Goal: Use online tool/utility: Utilize a website feature to perform a specific function

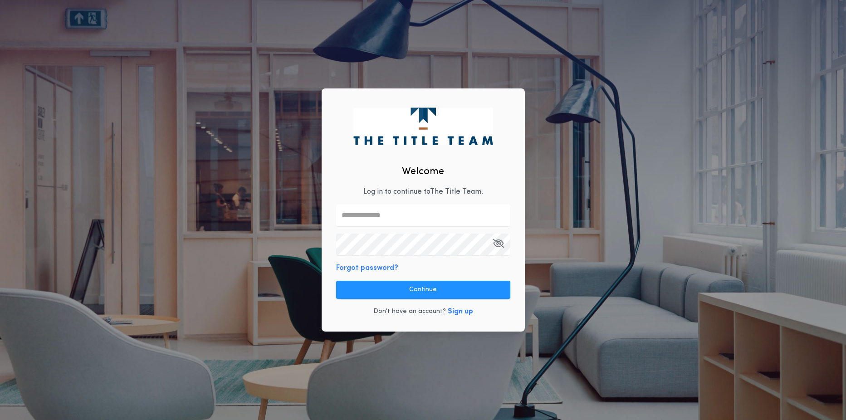
type input "**********"
click at [426, 290] on button "Continue" at bounding box center [423, 290] width 174 height 18
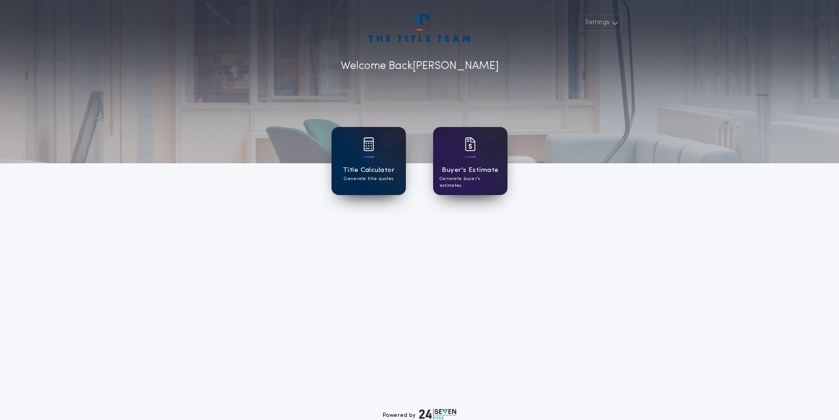
click at [364, 171] on h1 "Title Calculator" at bounding box center [369, 170] width 52 height 10
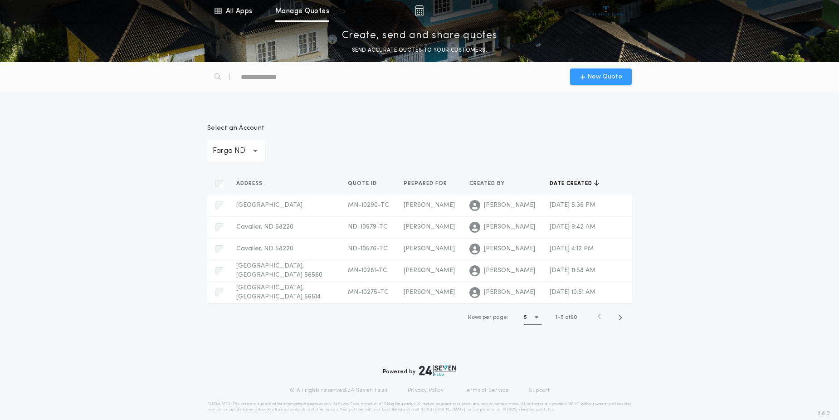
click at [613, 79] on span "New Quote" at bounding box center [605, 77] width 35 height 10
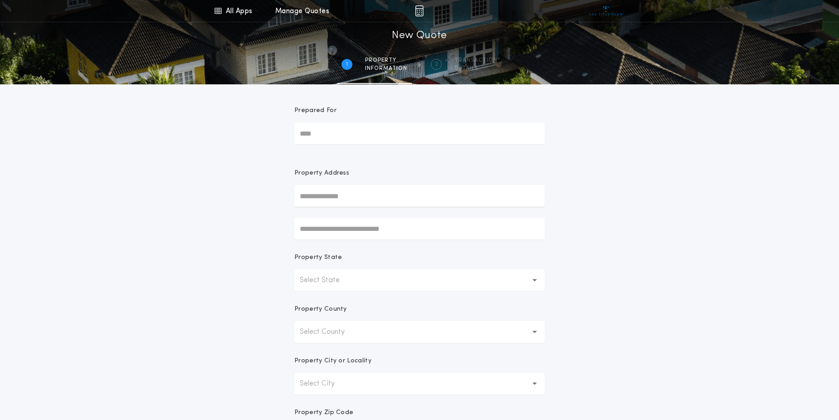
click at [448, 126] on input "Prepared For" at bounding box center [419, 134] width 250 height 22
type input "**********"
click at [343, 286] on button "Select State" at bounding box center [419, 281] width 250 height 22
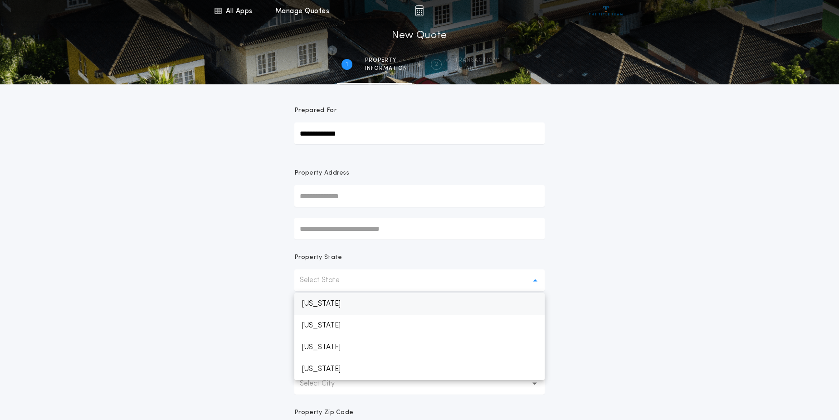
click at [337, 306] on p "[US_STATE]" at bounding box center [419, 304] width 250 height 22
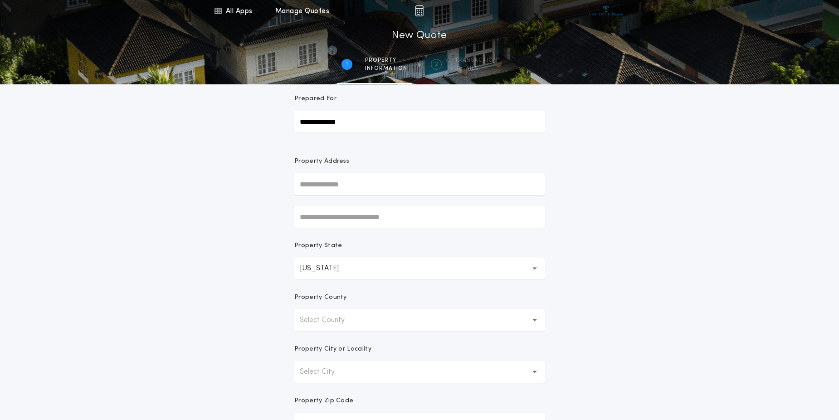
scroll to position [45, 0]
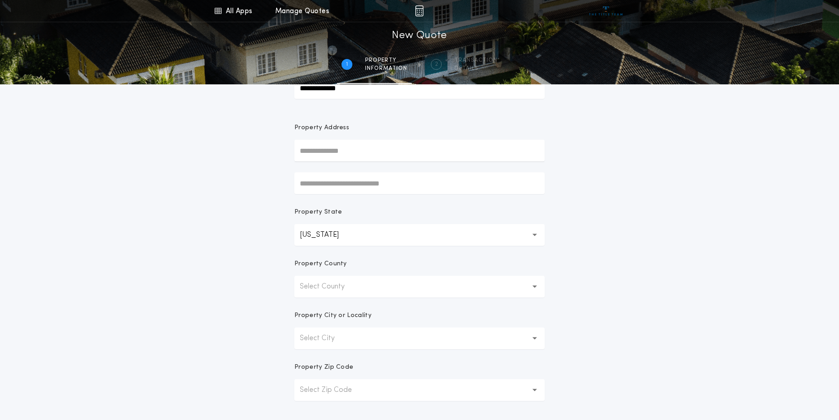
click at [340, 287] on p "Select County" at bounding box center [329, 286] width 59 height 11
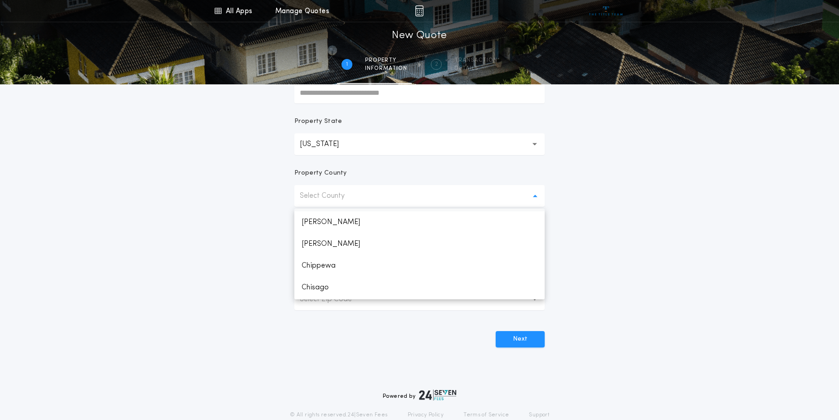
scroll to position [227, 0]
click at [309, 273] on p "Clay" at bounding box center [419, 276] width 250 height 22
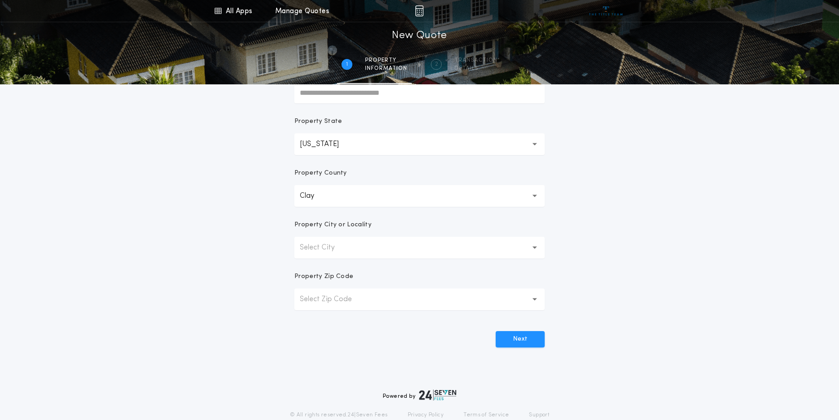
click at [322, 248] on p "Select City" at bounding box center [324, 247] width 49 height 11
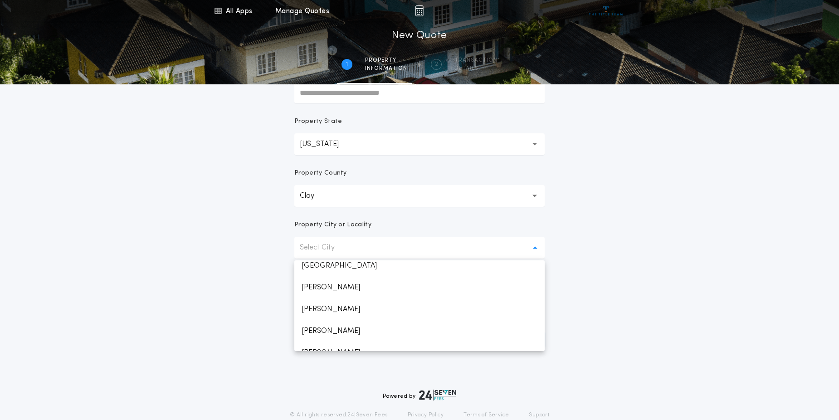
scroll to position [64, 0]
click at [315, 313] on p "[PERSON_NAME]" at bounding box center [419, 317] width 250 height 22
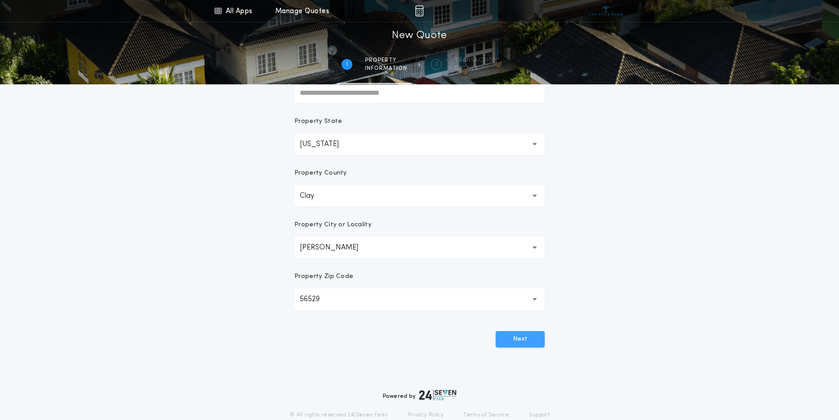
click at [523, 338] on button "Next" at bounding box center [520, 339] width 49 height 16
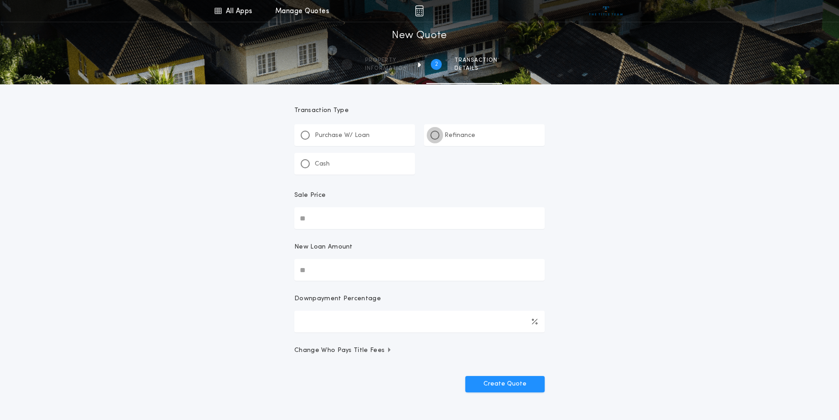
click at [437, 136] on div at bounding box center [435, 135] width 5 height 5
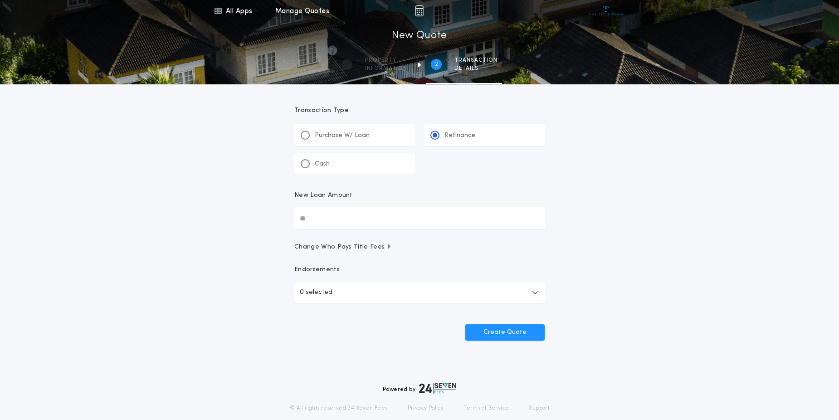
click at [333, 221] on input "New Loan Amount" at bounding box center [419, 218] width 250 height 22
type input "********"
click at [241, 232] on div "All Apps Title Calculator Buyer's Estimate Menu All Apps Manage Quotes 2 /2 New…" at bounding box center [419, 188] width 839 height 376
click at [510, 333] on button "Create Quote" at bounding box center [505, 332] width 79 height 16
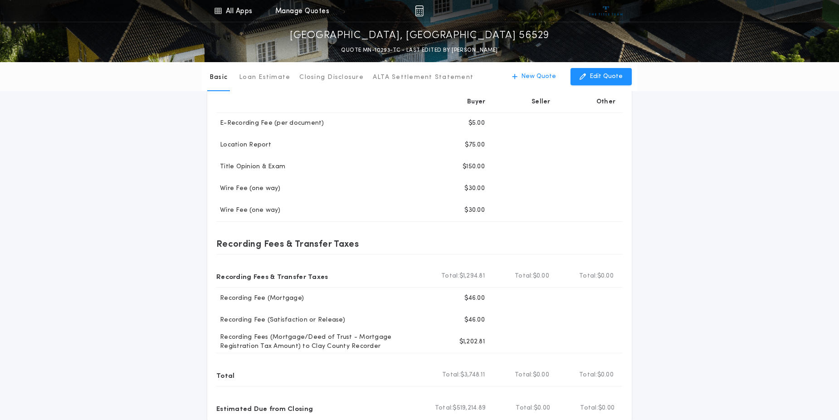
scroll to position [272, 0]
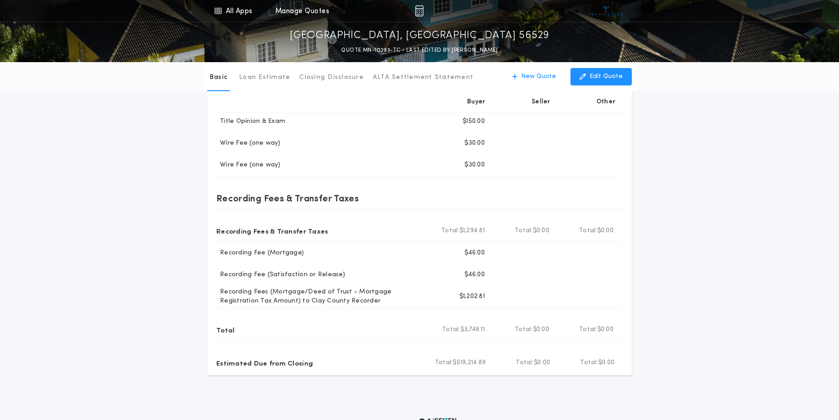
click at [554, 186] on div "Recording Fees & Transfer Taxes Recording Fees & Transfer Taxes Total Buyer Tot…" at bounding box center [419, 242] width 407 height 132
drag, startPoint x: 711, startPoint y: 171, endPoint x: 717, endPoint y: 153, distance: 18.4
click at [717, 153] on div "Basic Loan Estimate Closing Disclosure ALTA Settlement Statement Basic New Quot…" at bounding box center [419, 83] width 839 height 586
click at [732, 204] on div "Basic Loan Estimate Closing Disclosure ALTA Settlement Statement Basic New Quot…" at bounding box center [419, 83] width 839 height 586
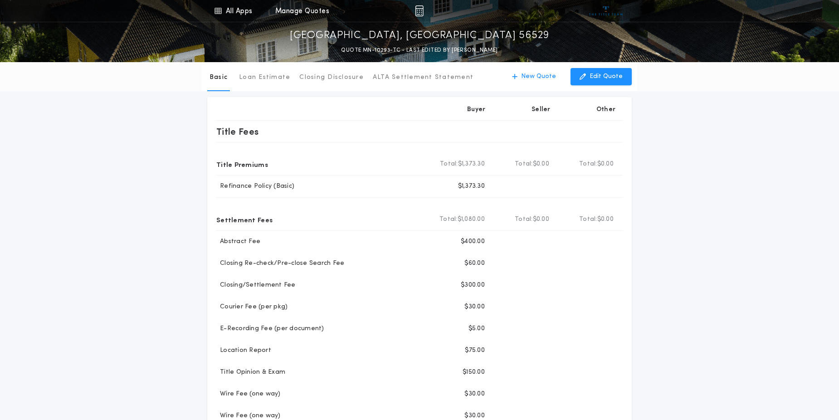
scroll to position [0, 0]
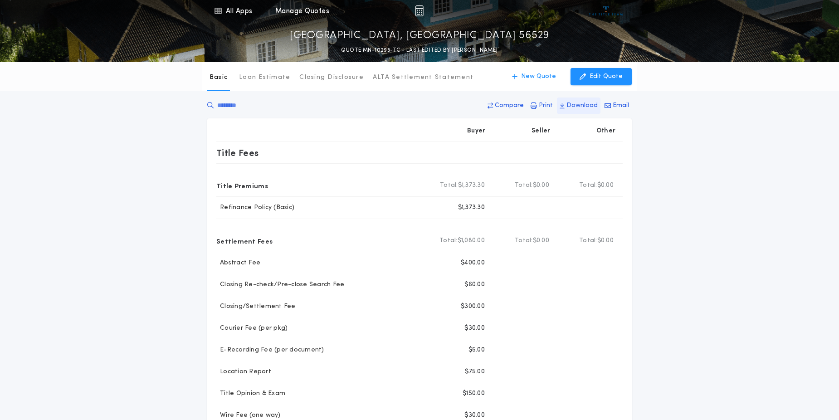
click at [587, 105] on p "Download" at bounding box center [582, 105] width 31 height 9
